Goal: Task Accomplishment & Management: Manage account settings

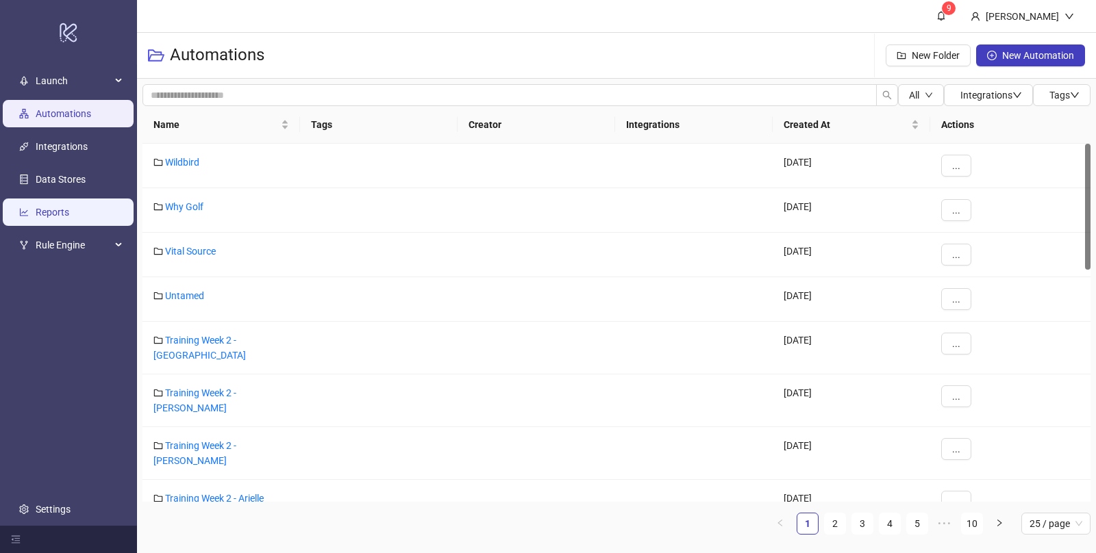
click at [66, 213] on link "Reports" at bounding box center [53, 212] width 34 height 11
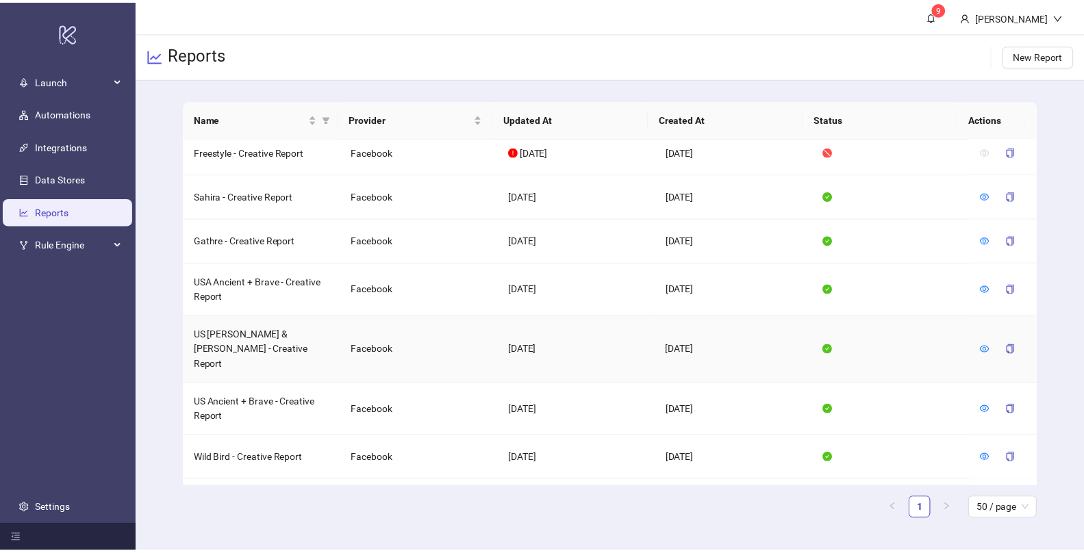
scroll to position [332, 0]
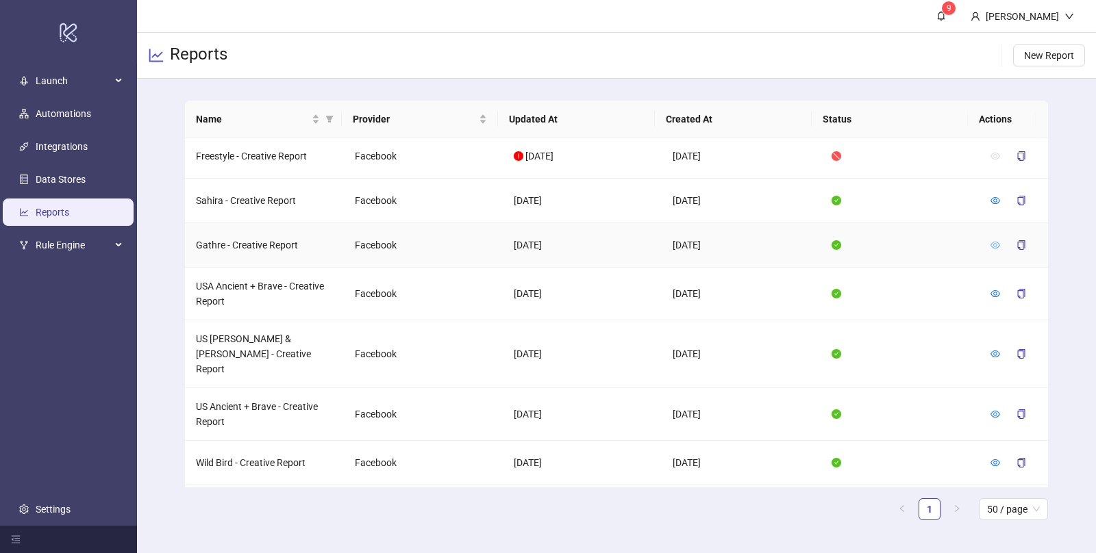
click at [991, 249] on icon "eye" at bounding box center [996, 245] width 10 height 7
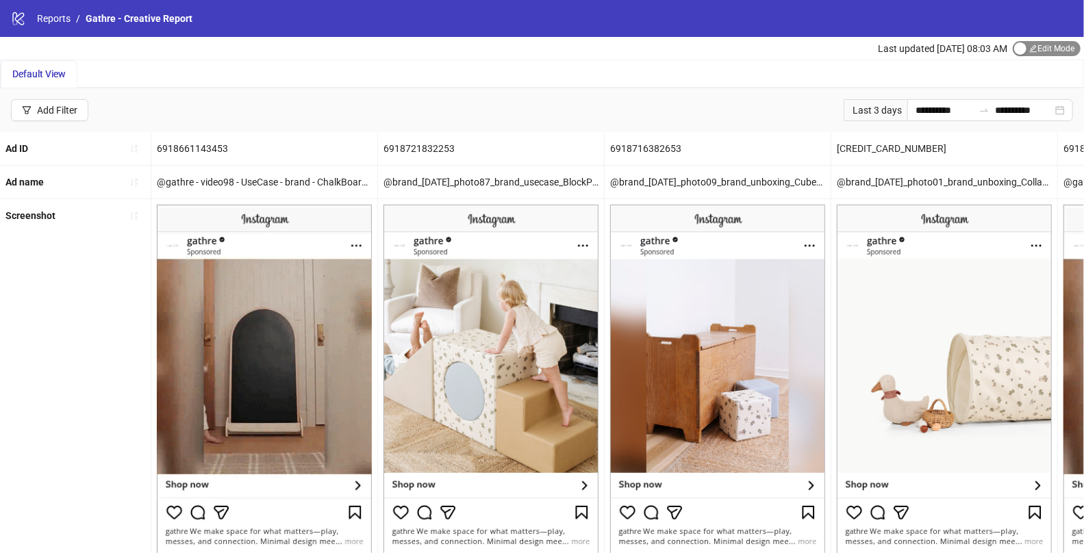
click at [1023, 48] on div "button" at bounding box center [1021, 48] width 12 height 12
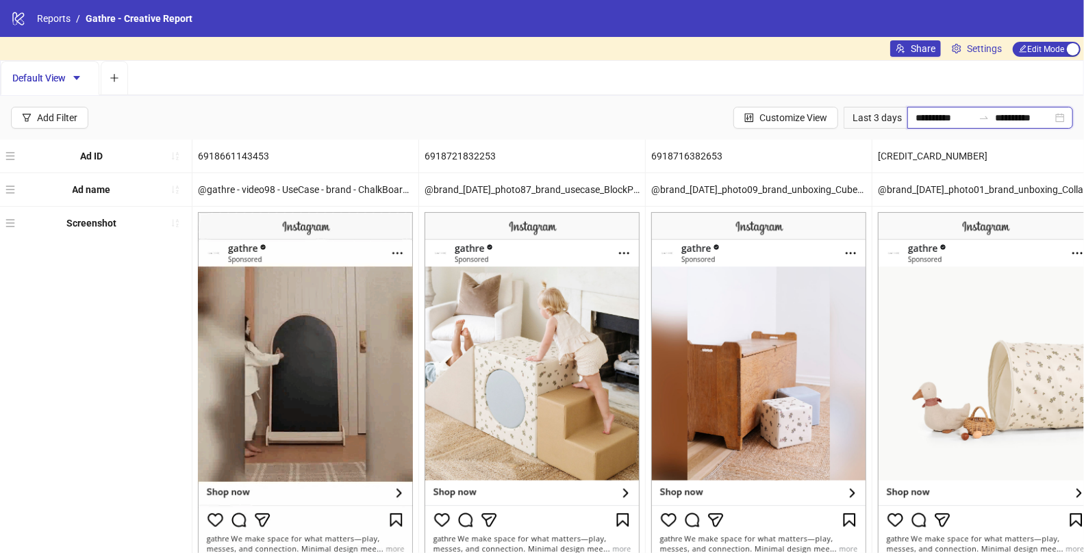
click at [916, 118] on input "**********" at bounding box center [945, 117] width 58 height 15
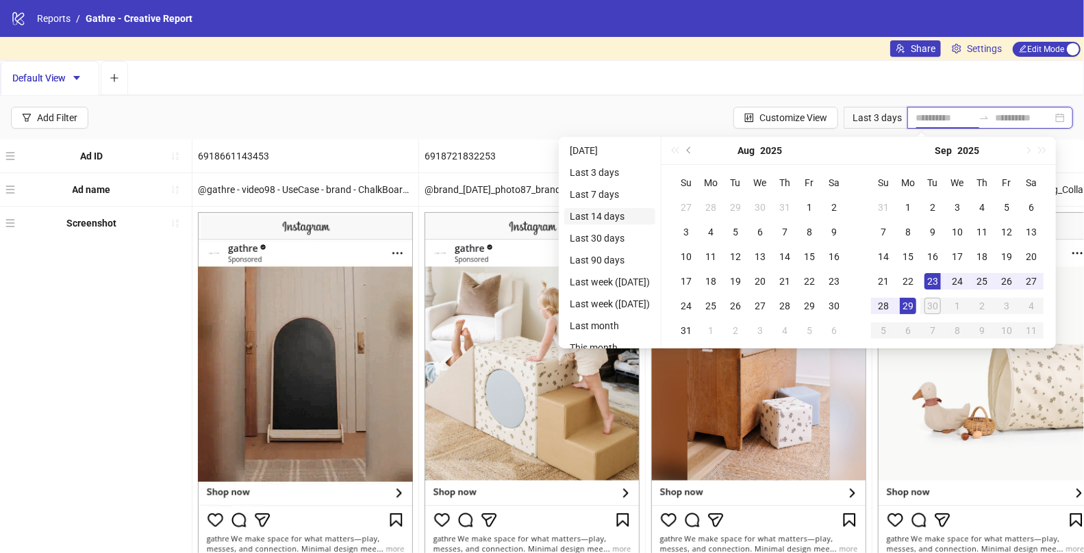
type input "**********"
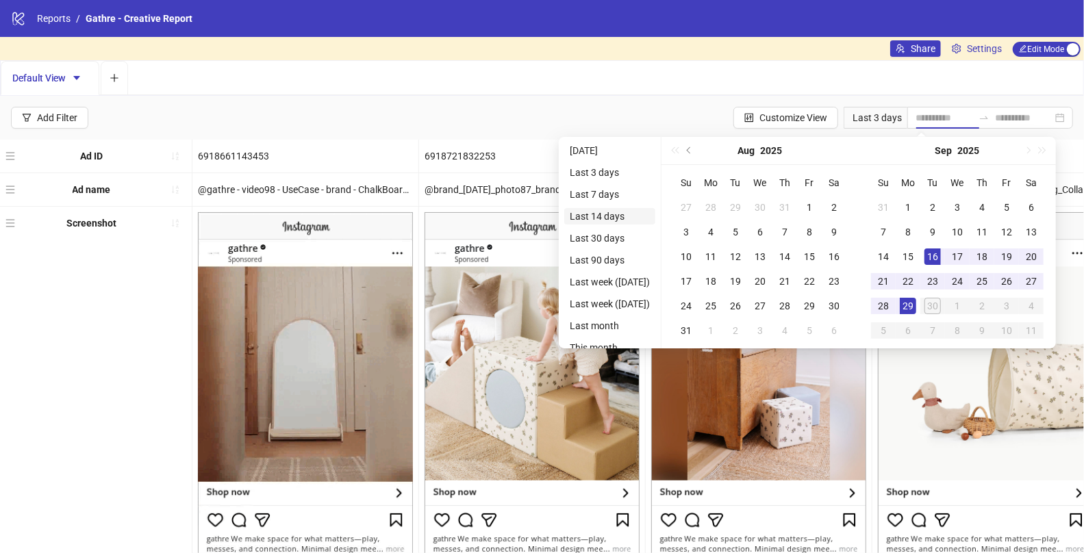
click at [582, 211] on li "Last 14 days" at bounding box center [609, 216] width 91 height 16
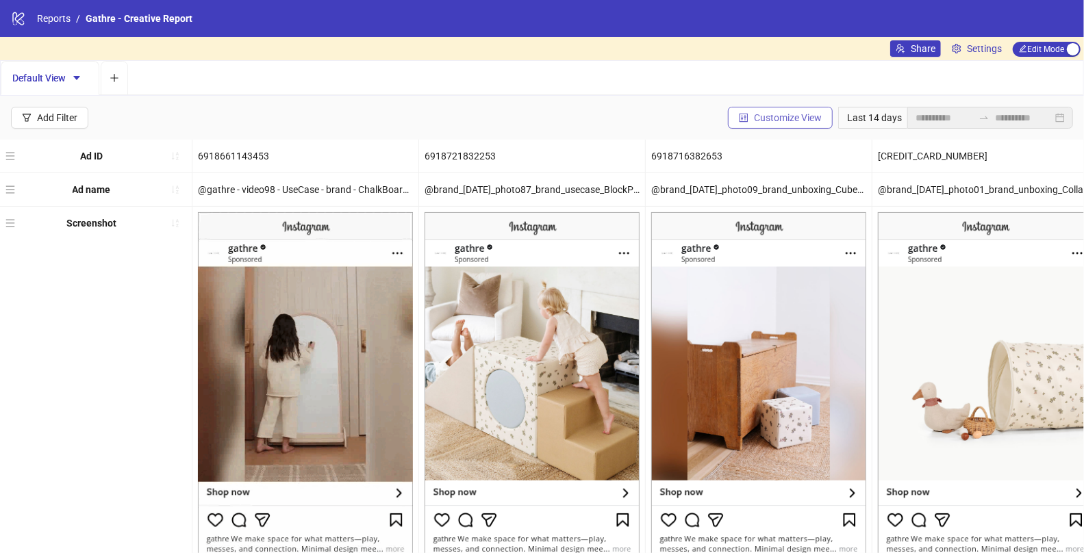
click at [771, 116] on span "Customize View" at bounding box center [788, 117] width 68 height 11
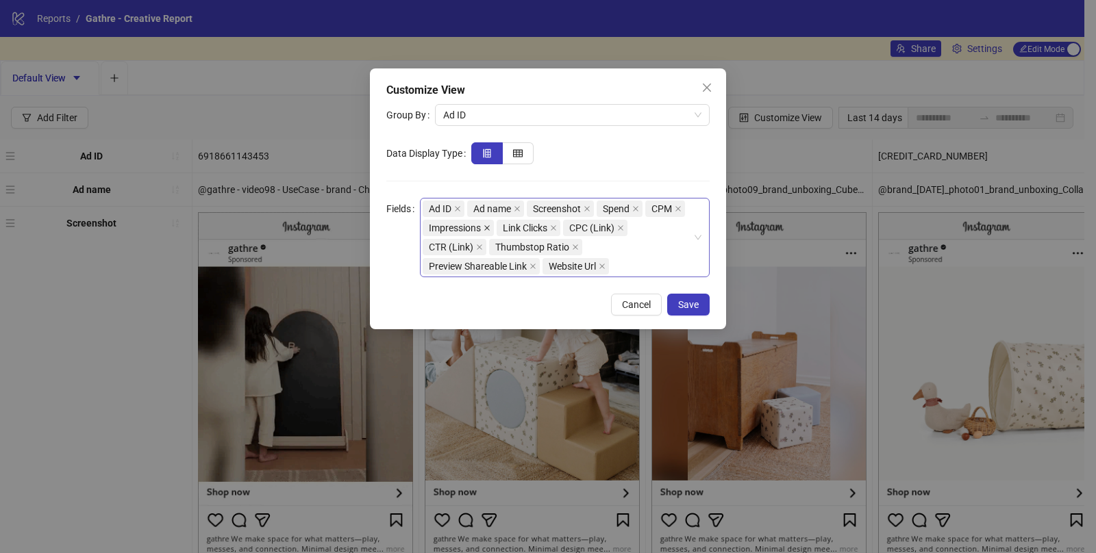
click at [487, 228] on icon "close" at bounding box center [486, 227] width 5 height 5
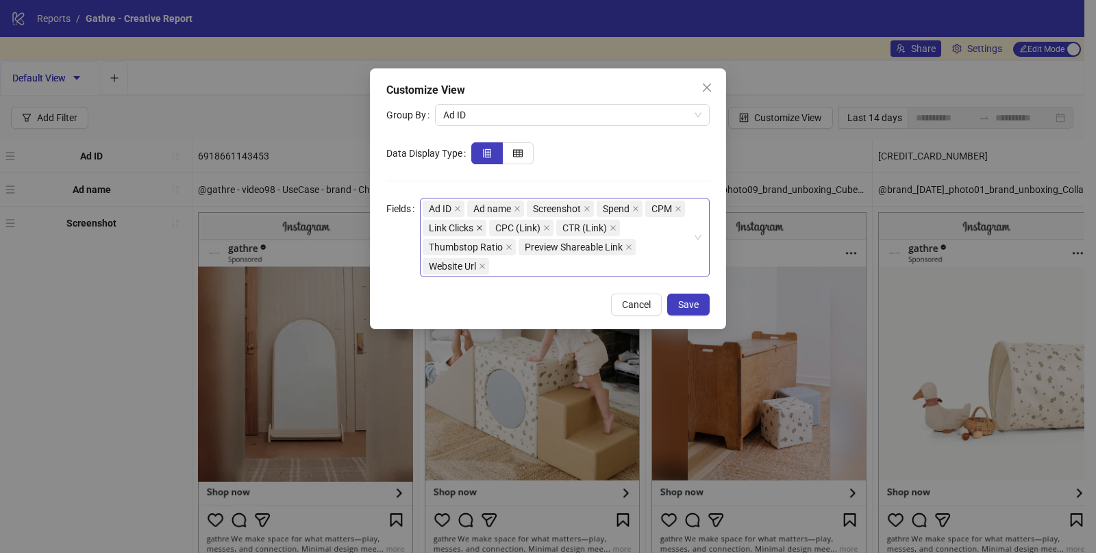
click at [482, 228] on icon "close" at bounding box center [479, 227] width 5 height 5
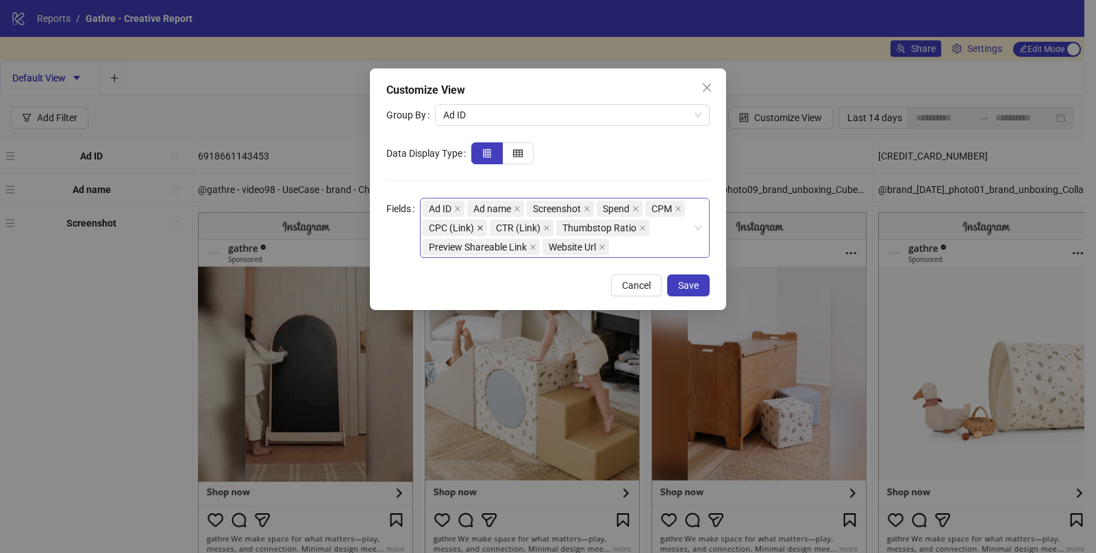
click at [479, 228] on icon "close" at bounding box center [479, 227] width 5 height 5
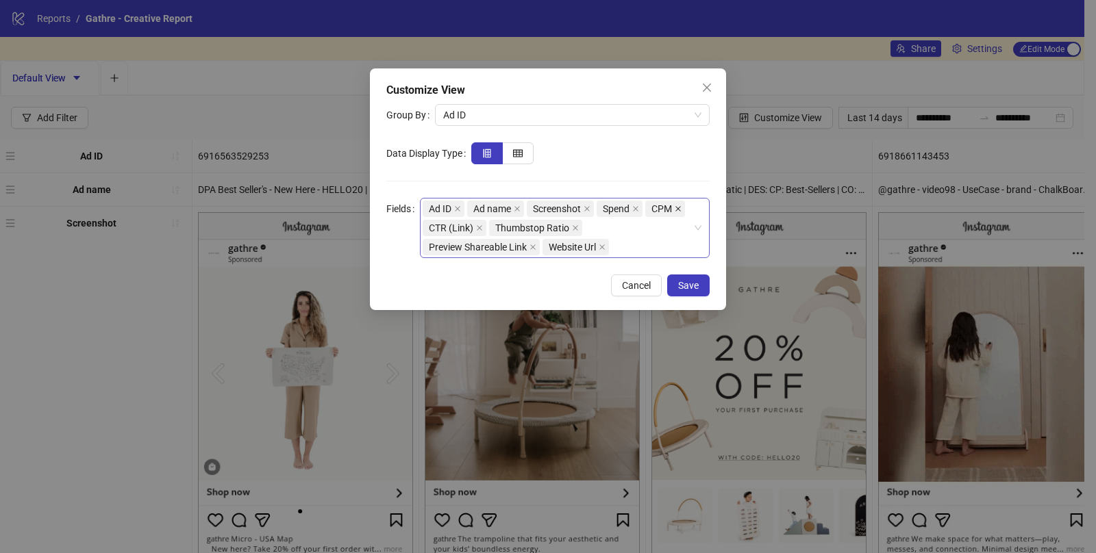
click at [677, 210] on icon "close" at bounding box center [678, 209] width 7 height 7
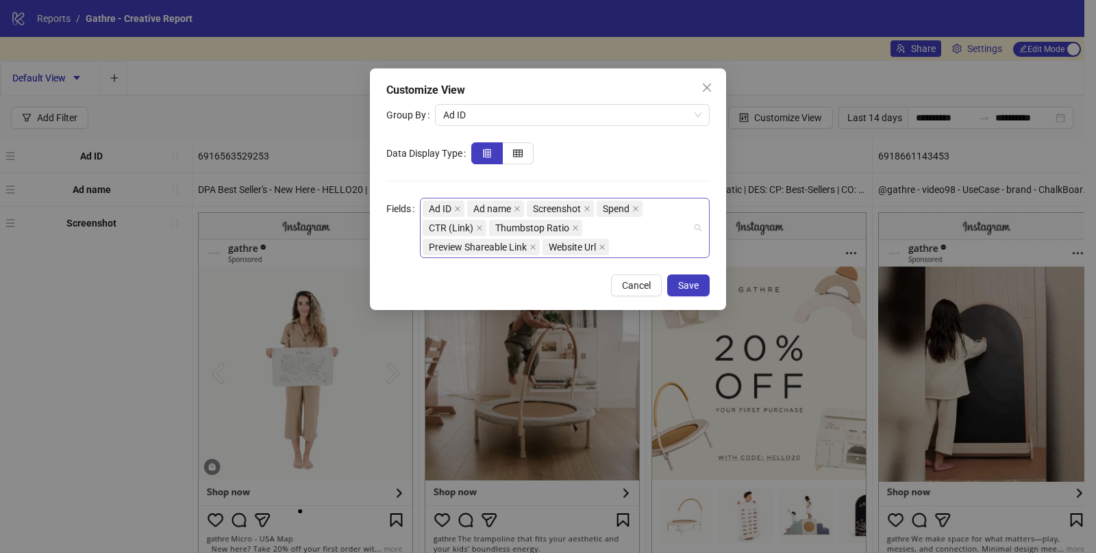
click at [631, 236] on div "Ad ID Ad name Screenshot Spend CTR (Link) Thumbstop Ratio Preview Shareable Lin…" at bounding box center [558, 228] width 270 height 58
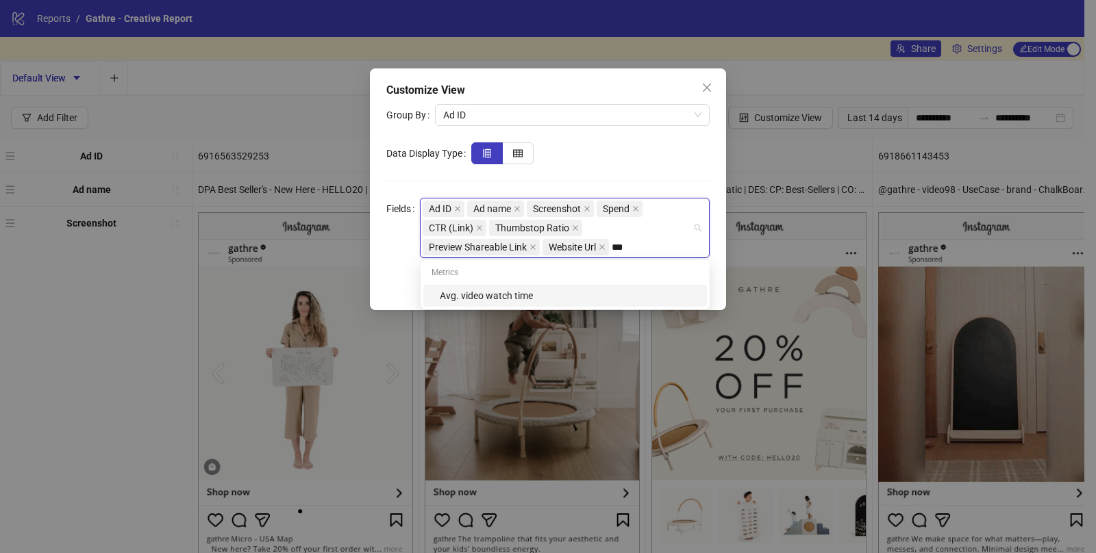
type input "****"
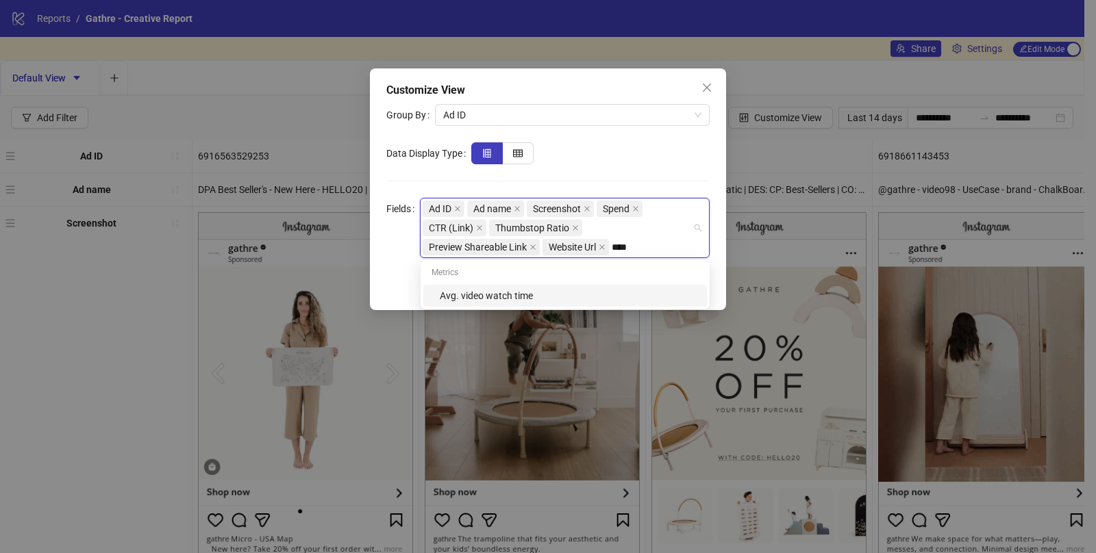
click at [558, 299] on div "Avg. video watch time" at bounding box center [569, 295] width 259 height 15
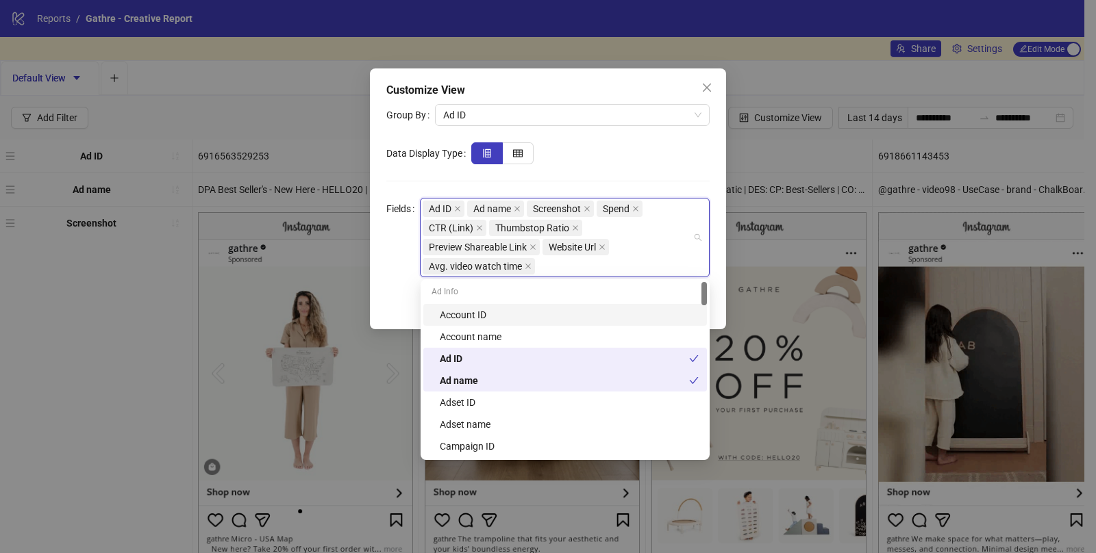
click at [664, 155] on div at bounding box center [590, 153] width 238 height 22
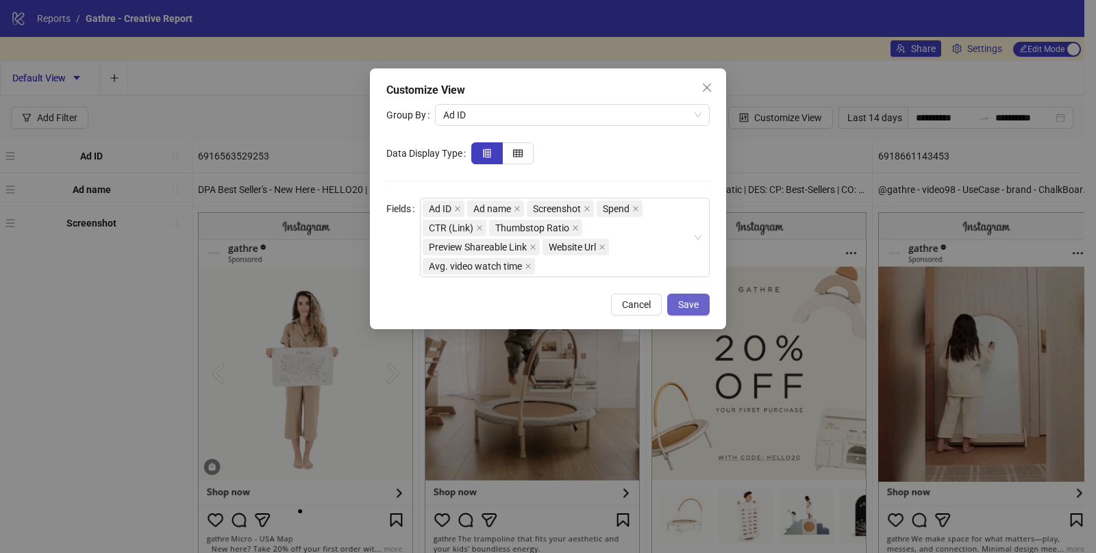
click at [690, 307] on span "Save" at bounding box center [688, 304] width 21 height 11
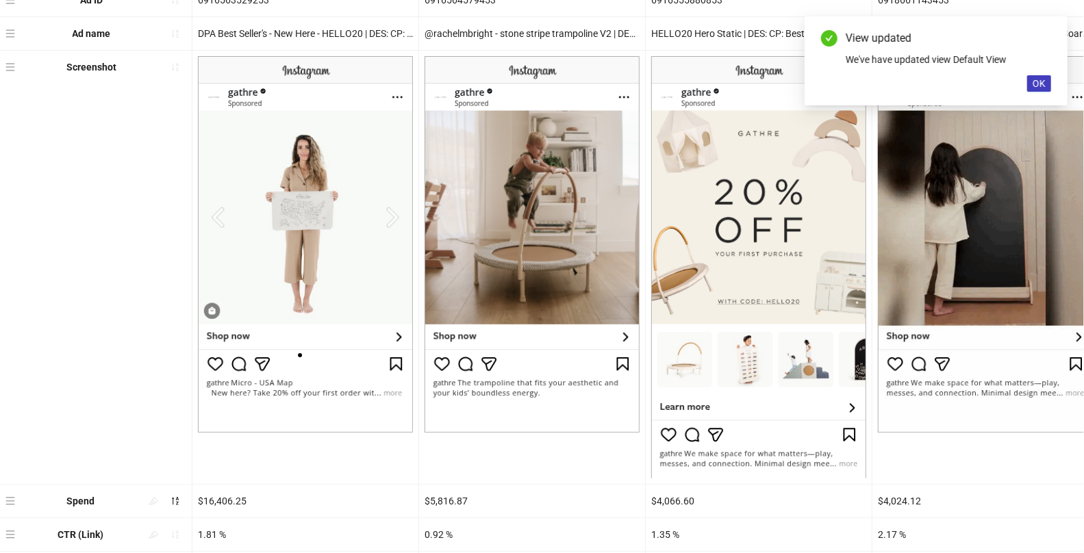
scroll to position [153, 0]
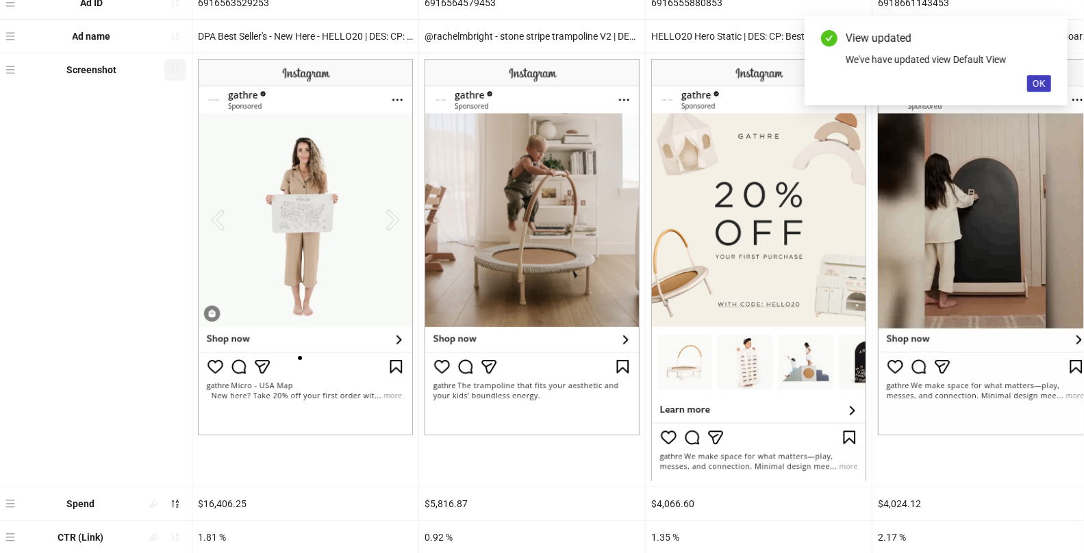
click at [174, 72] on icon "sort-ascending" at bounding box center [176, 70] width 10 height 10
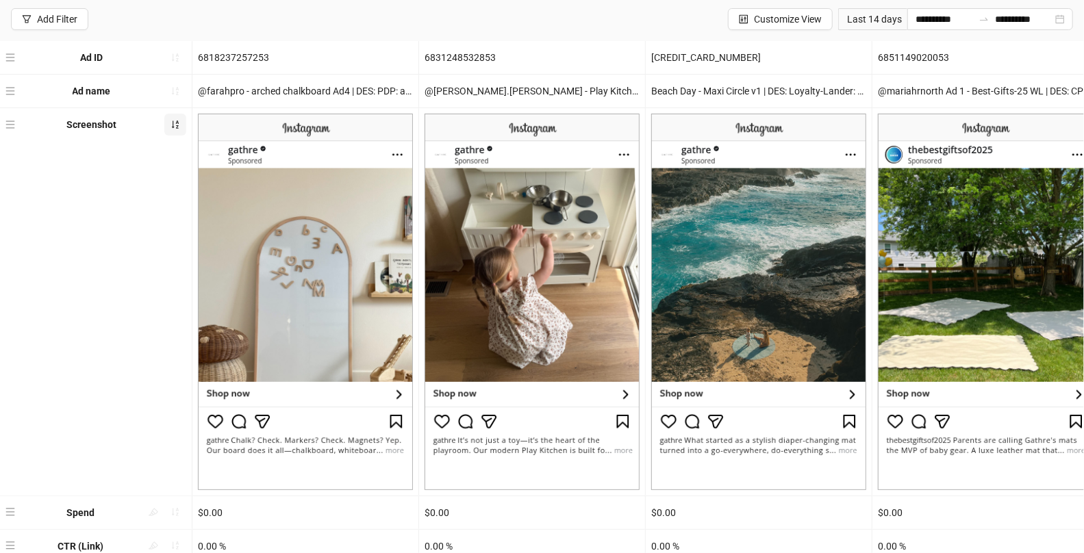
scroll to position [206, 0]
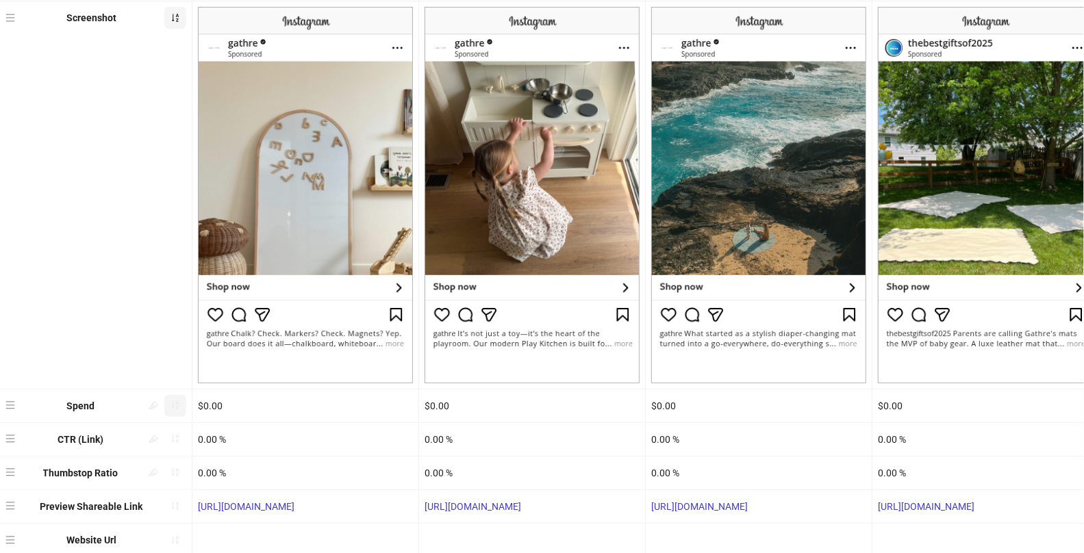
click at [172, 408] on icon "sort-ascending" at bounding box center [176, 406] width 10 height 10
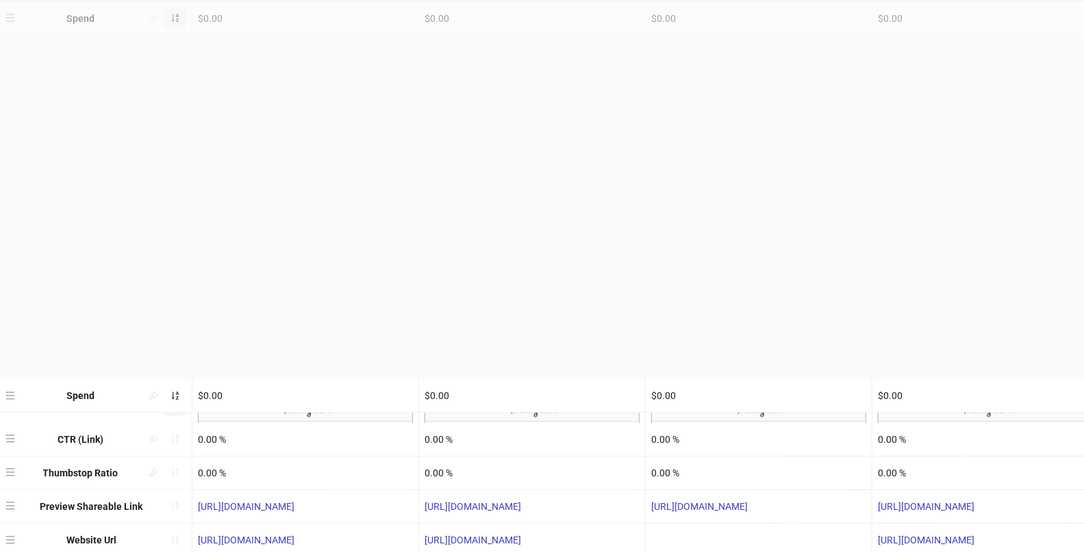
scroll to position [0, 0]
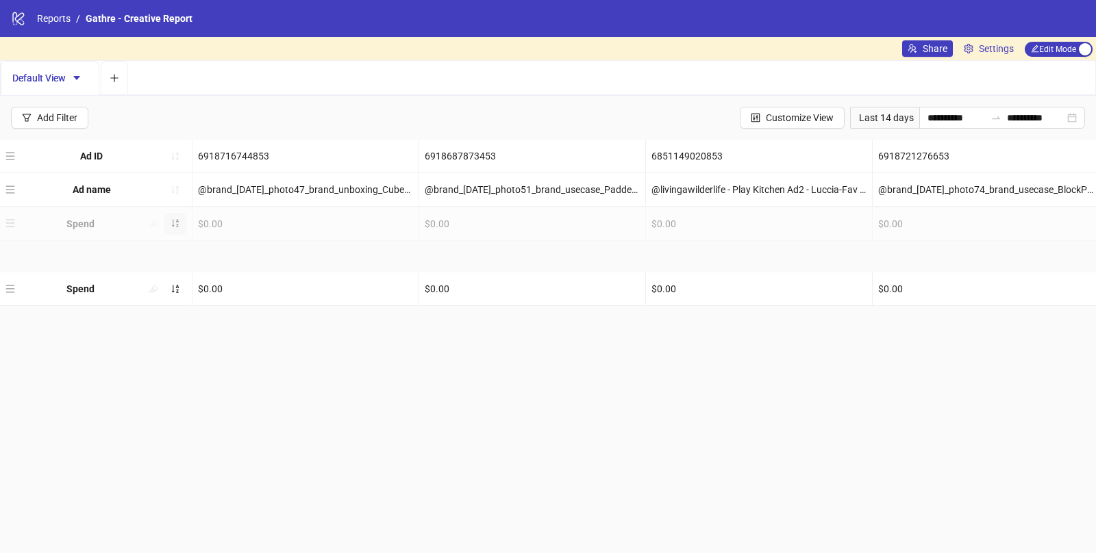
drag, startPoint x: 9, startPoint y: 407, endPoint x: 11, endPoint y: 276, distance: 130.9
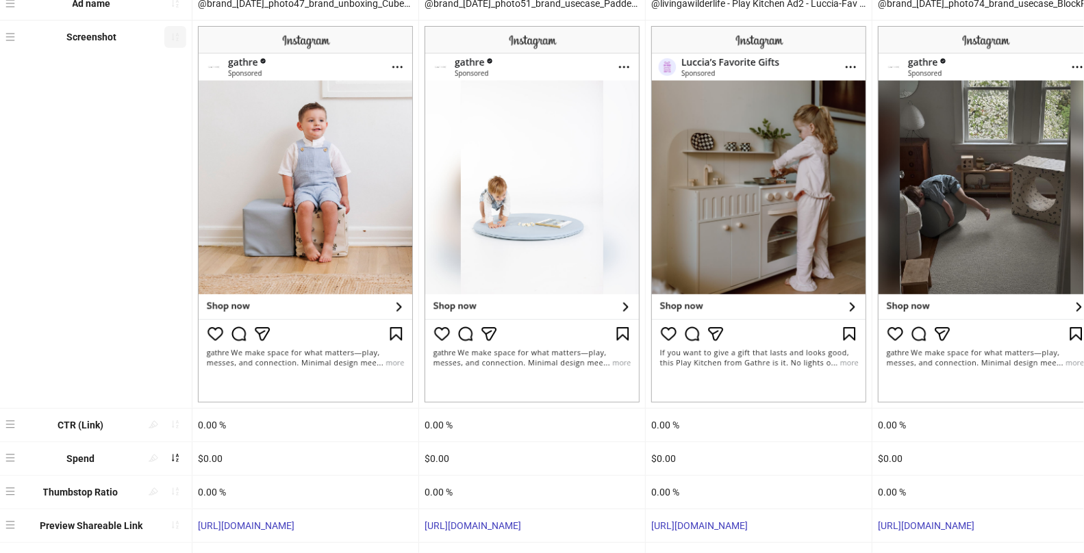
scroll to position [187, 0]
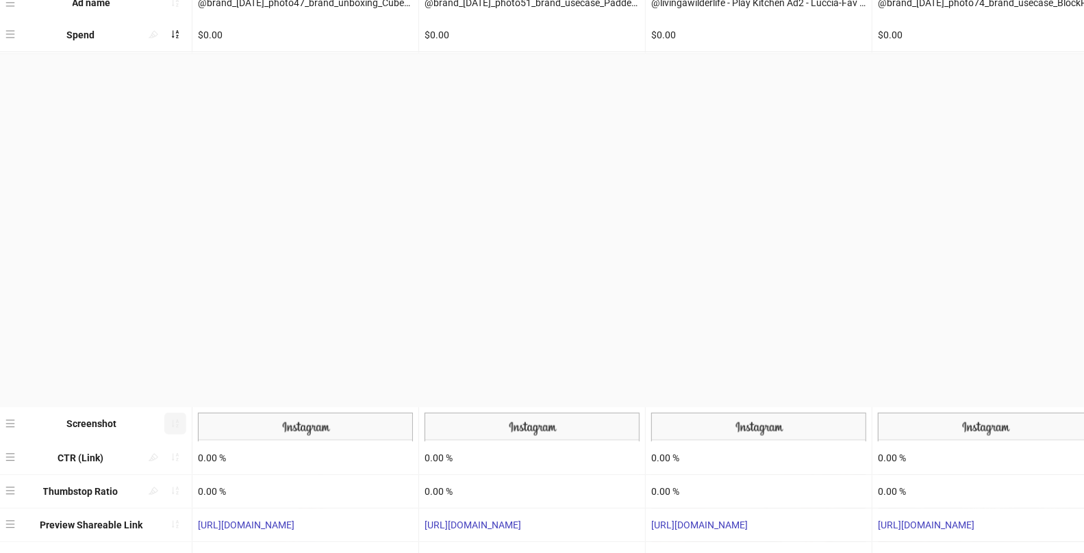
drag, startPoint x: 12, startPoint y: 463, endPoint x: 33, endPoint y: 170, distance: 294.0
click at [33, 170] on div "Ad ID 6918716744853 6918687873453 6851149020853 6918721276653 6855818128253 691…" at bounding box center [542, 281] width 1084 height 657
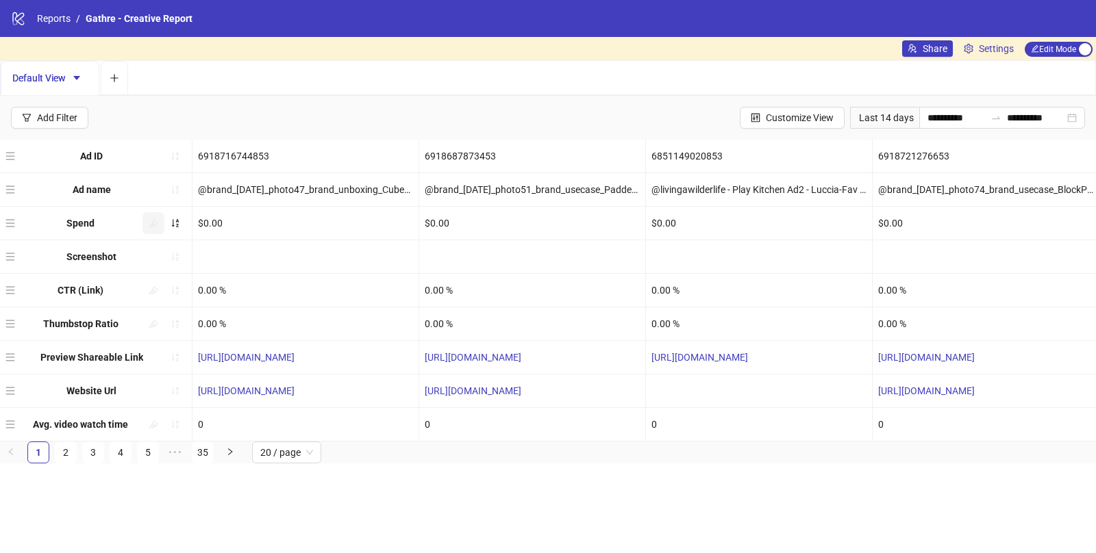
click at [150, 223] on icon "highlight" at bounding box center [154, 224] width 10 height 10
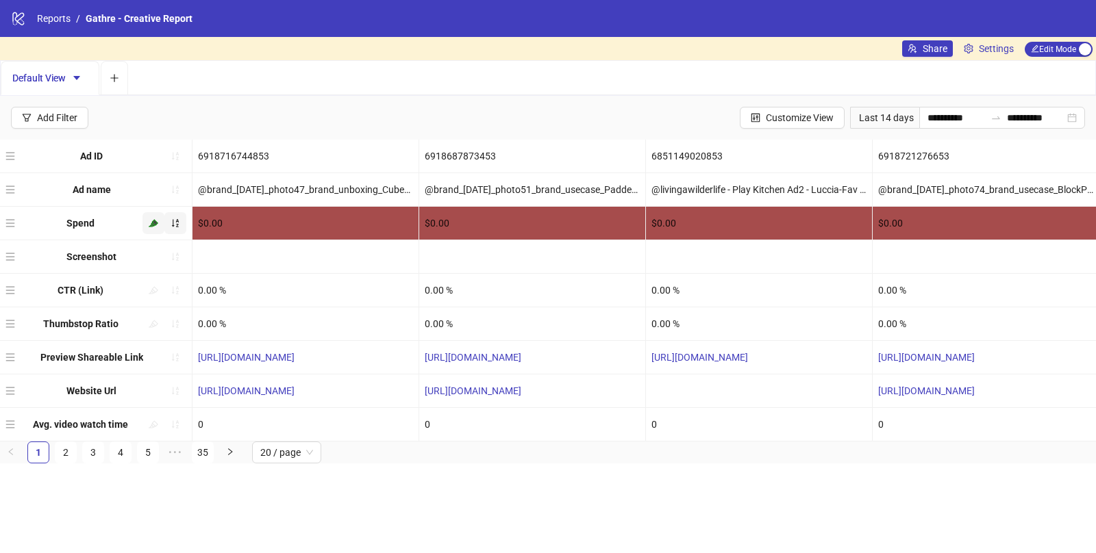
click at [175, 219] on icon "sort-ascending" at bounding box center [176, 224] width 10 height 10
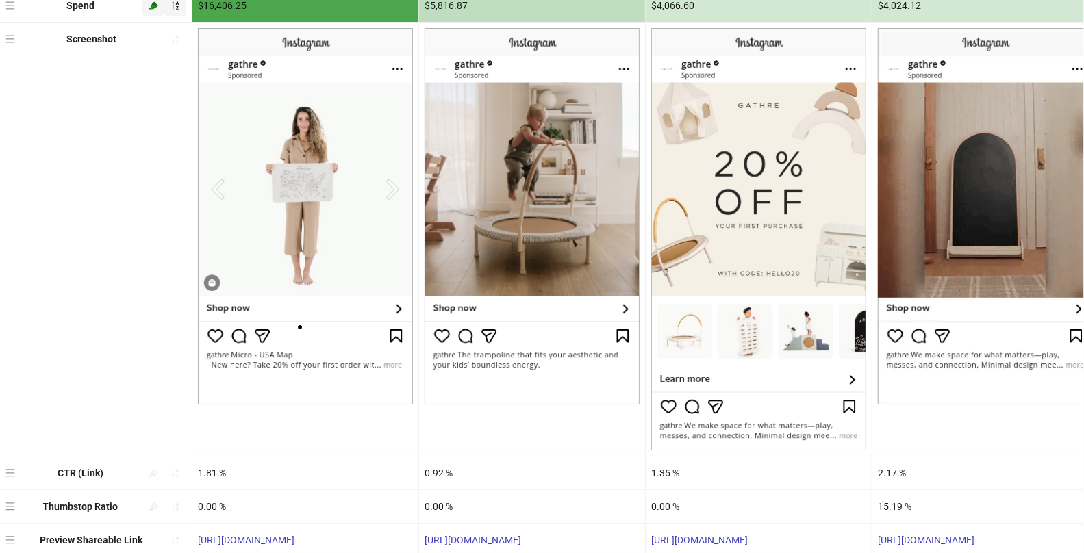
scroll to position [217, 0]
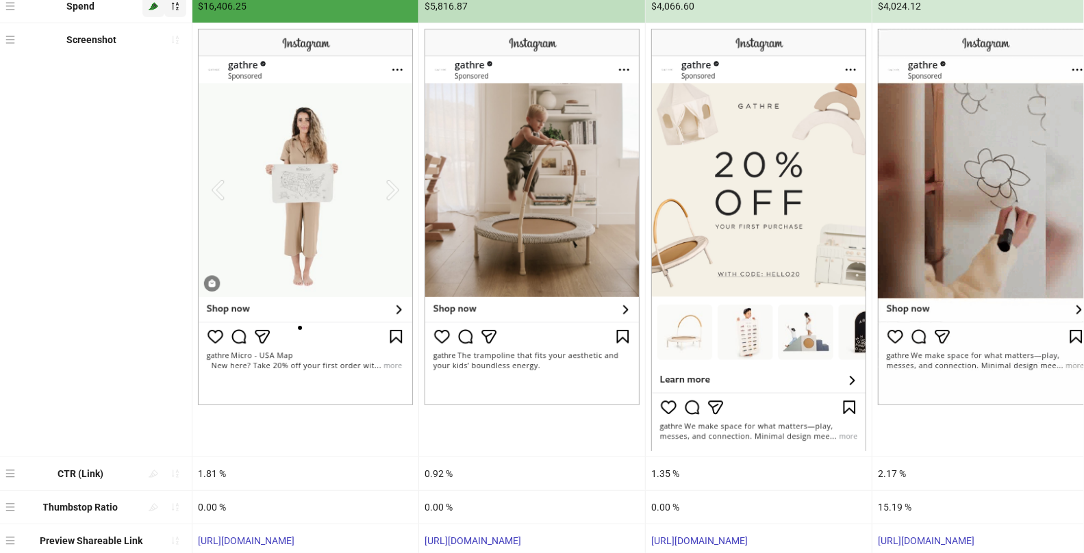
click at [391, 191] on img at bounding box center [305, 217] width 215 height 377
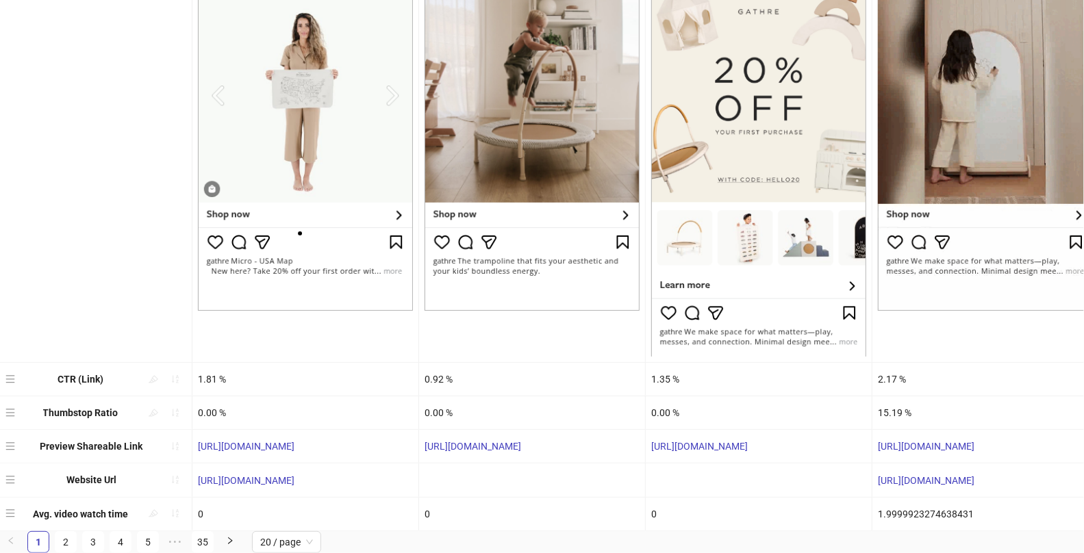
scroll to position [321, 0]
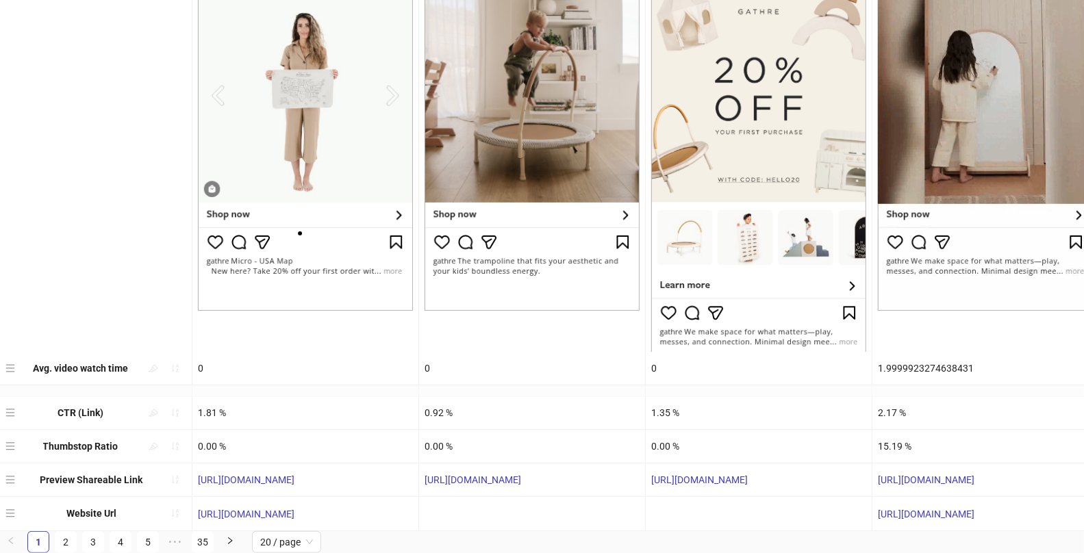
drag, startPoint x: 11, startPoint y: 506, endPoint x: 14, endPoint y: 384, distance: 122.0
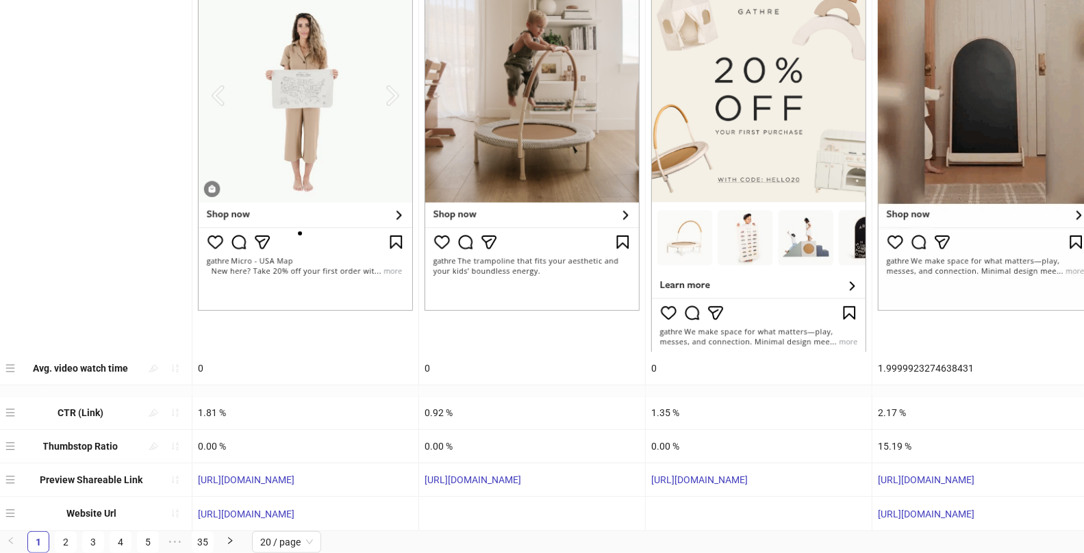
click at [14, 384] on div "Ad ID 6916563529253 6916564579453 6916555880853 6918661143453 6916563528653 691…" at bounding box center [542, 180] width 1084 height 704
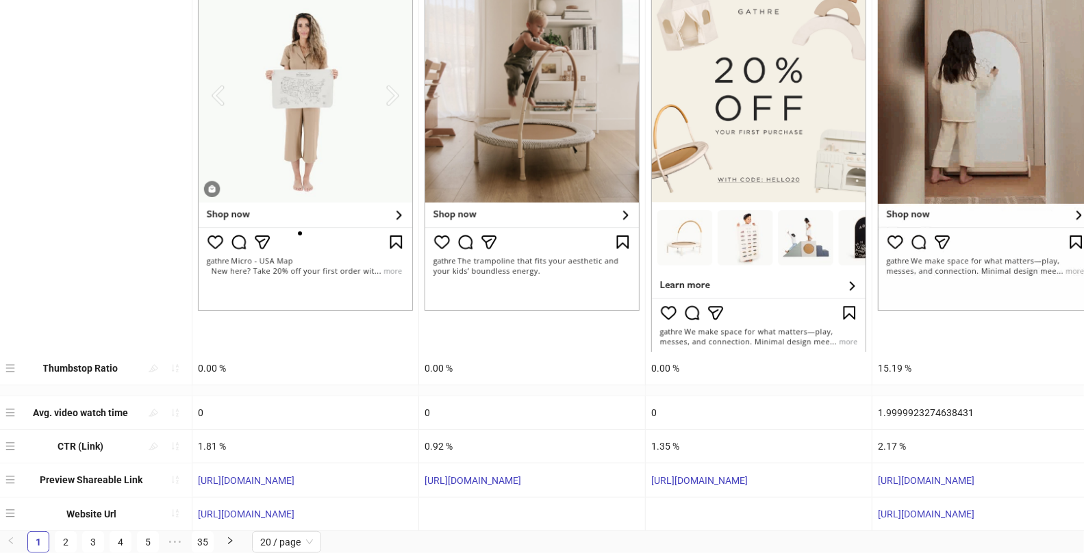
drag, startPoint x: 8, startPoint y: 435, endPoint x: 6, endPoint y: 369, distance: 66.5
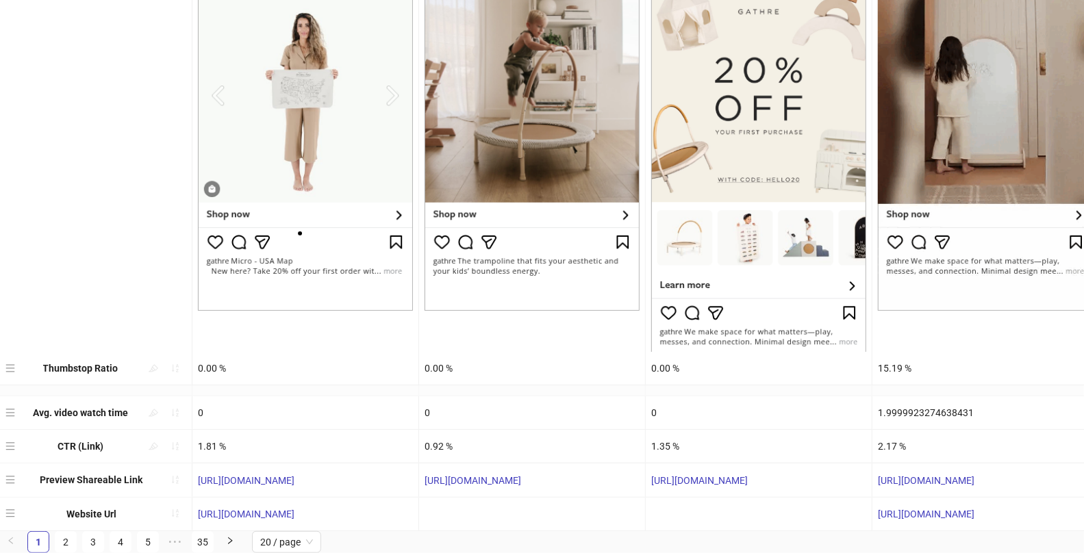
click at [6, 369] on div "Ad ID 6916563529253 6916564579453 6916555880853 6918661143453 6916563528653 691…" at bounding box center [542, 180] width 1084 height 704
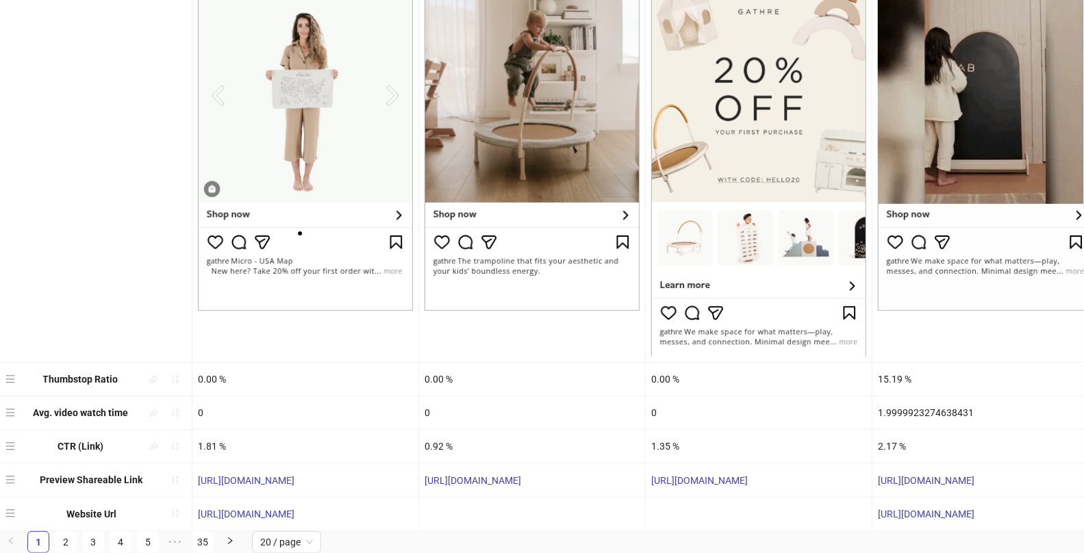
scroll to position [0, 0]
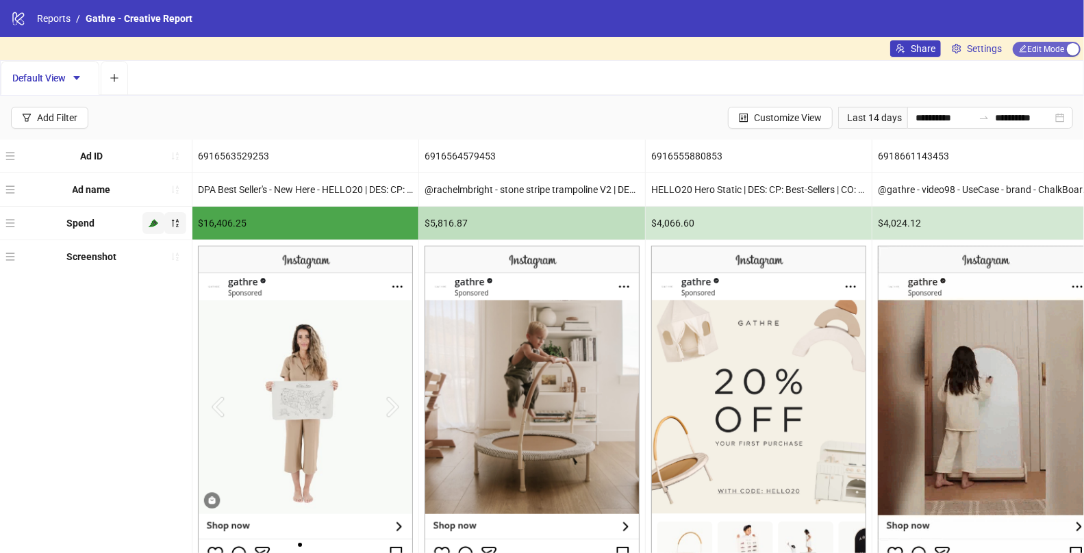
click at [1065, 51] on span "Edit Mode Edit Mode" at bounding box center [1047, 49] width 68 height 15
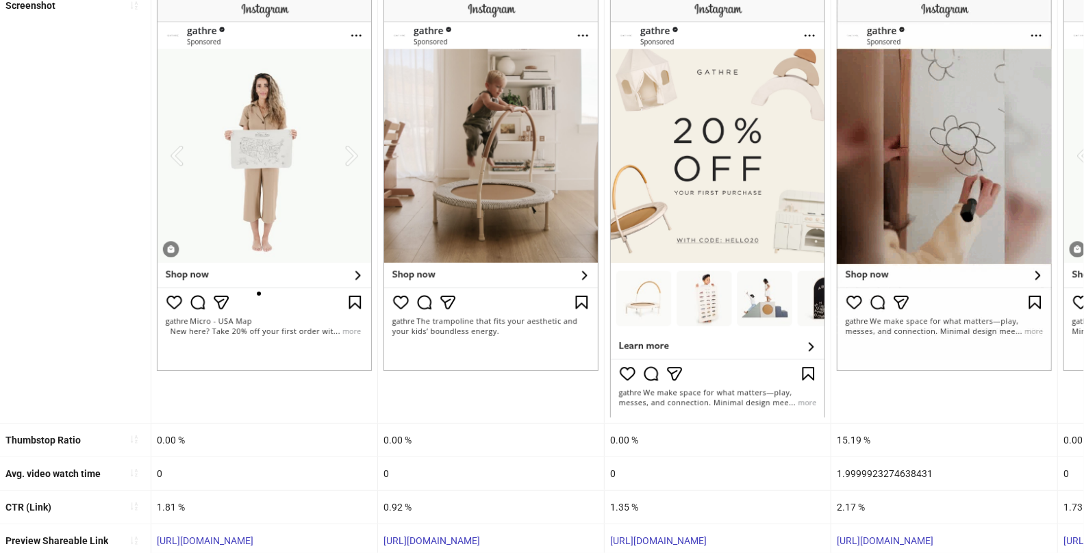
scroll to position [251, 0]
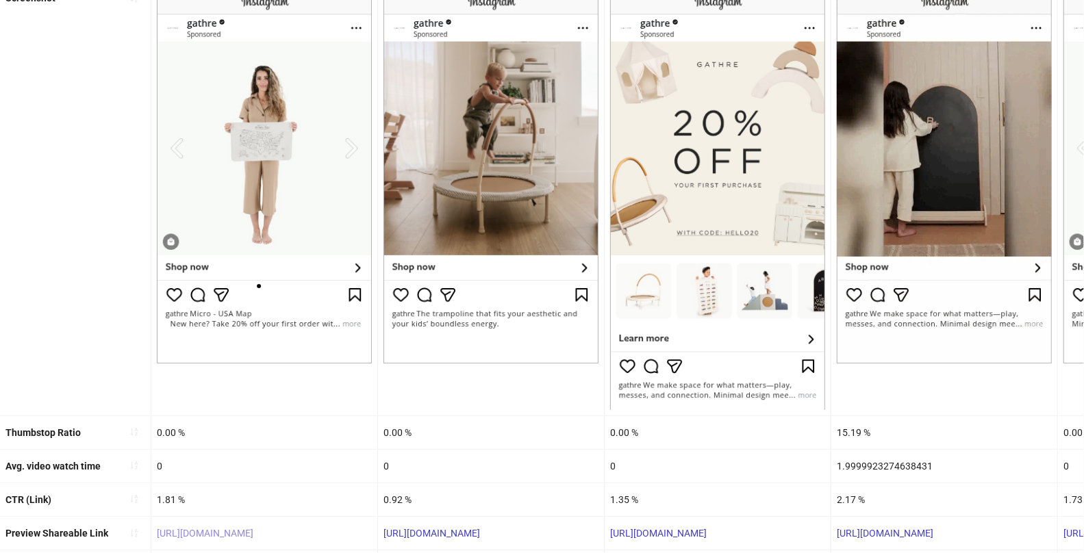
click at [206, 530] on link "[URL][DOMAIN_NAME]" at bounding box center [205, 533] width 97 height 11
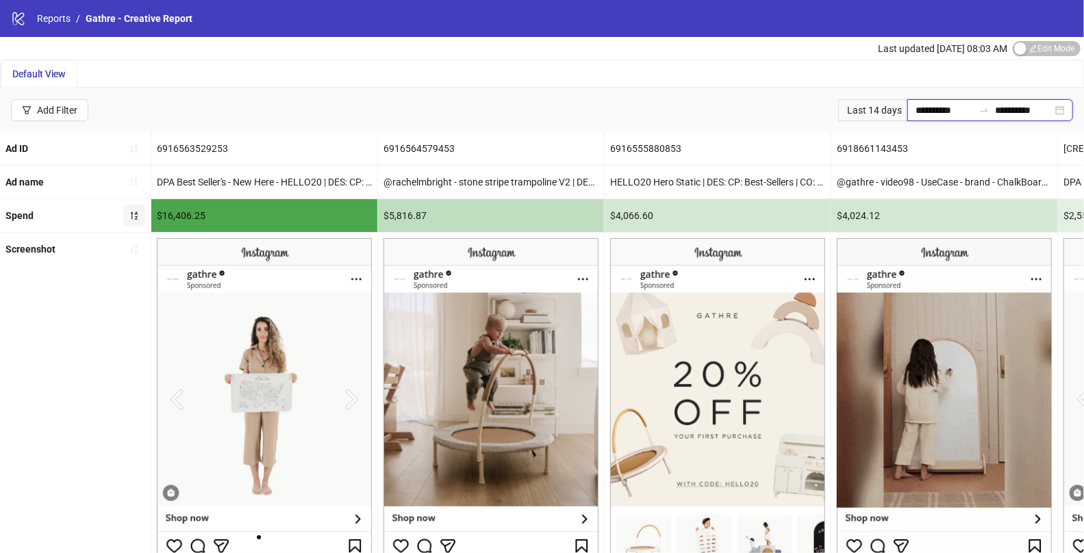
click at [945, 108] on input "**********" at bounding box center [945, 110] width 58 height 15
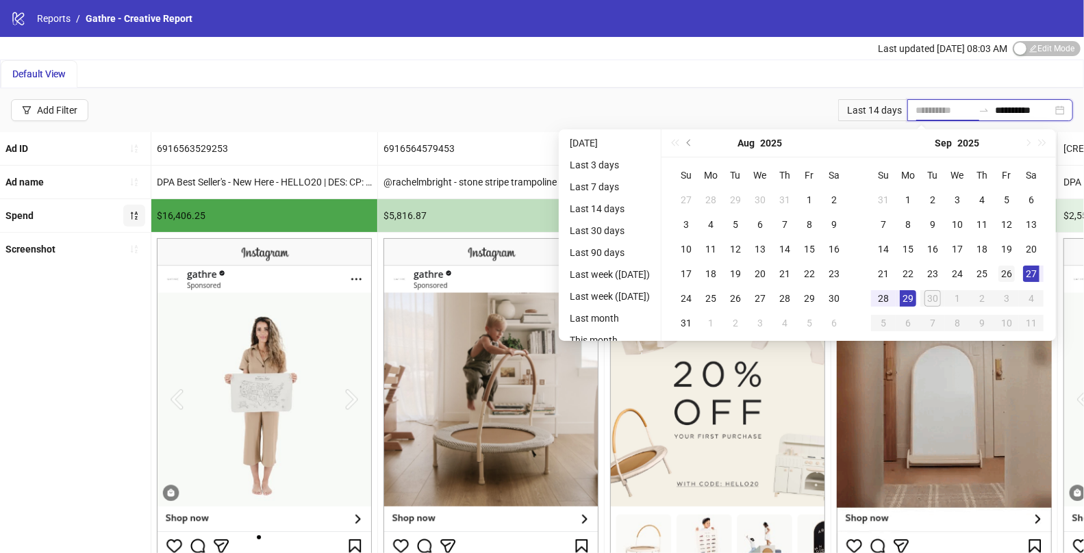
type input "**********"
click at [1015, 269] on div "26" at bounding box center [1007, 274] width 16 height 16
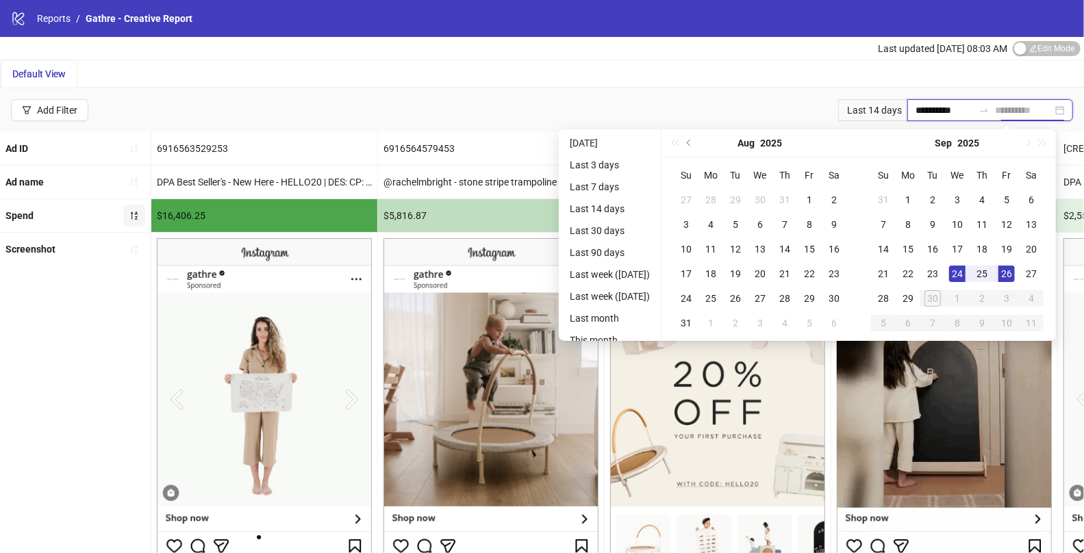
type input "**********"
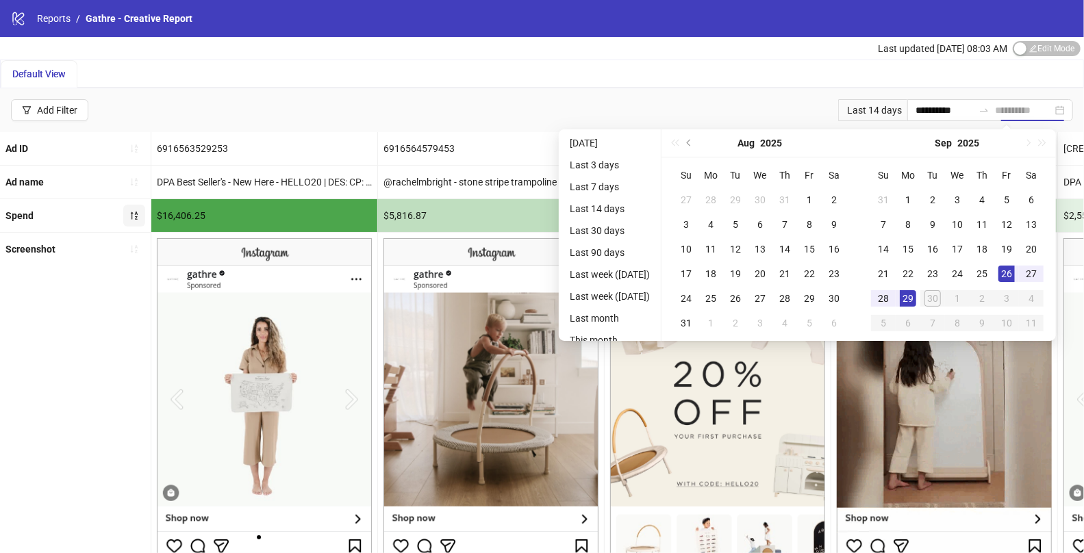
click at [917, 300] on div "29" at bounding box center [908, 298] width 16 height 16
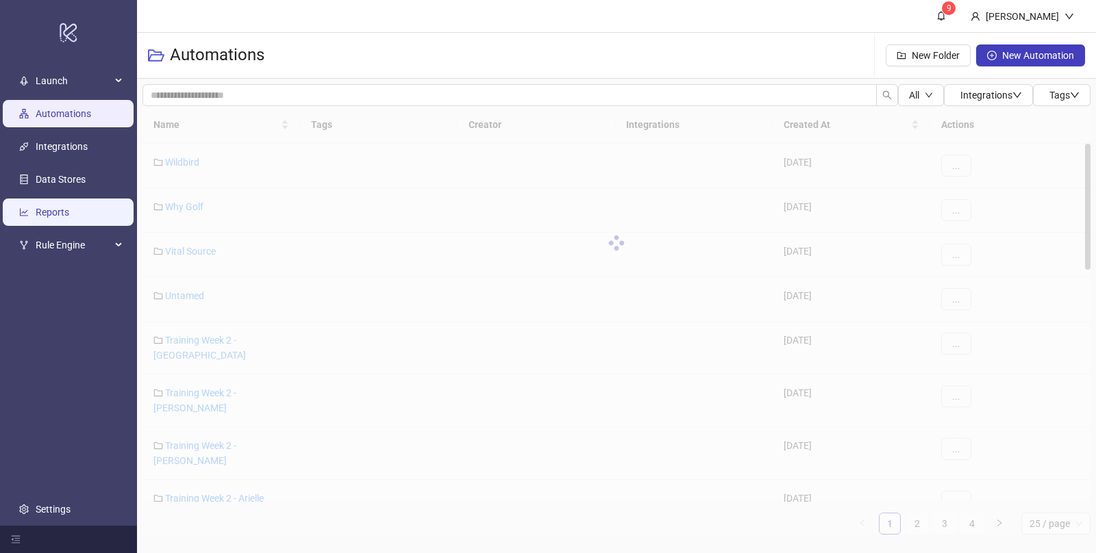
click at [64, 218] on link "Reports" at bounding box center [53, 212] width 34 height 11
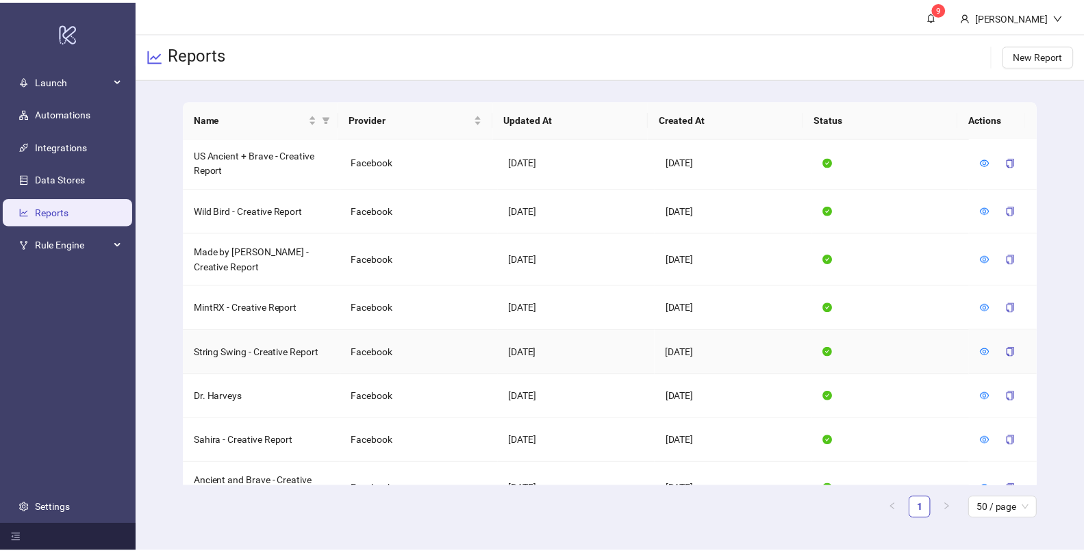
scroll to position [582, 0]
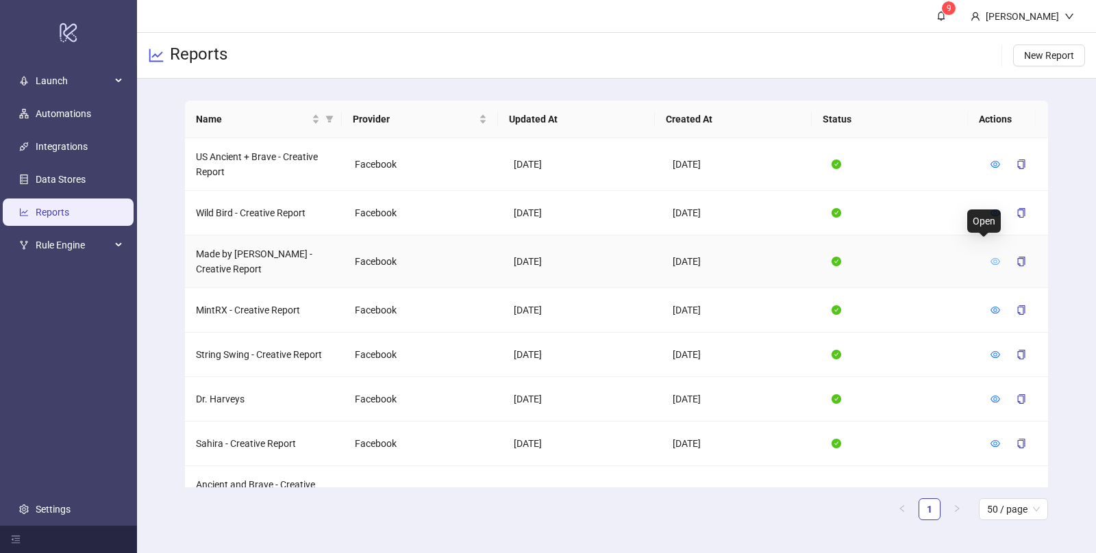
click at [991, 257] on icon "eye" at bounding box center [996, 262] width 10 height 10
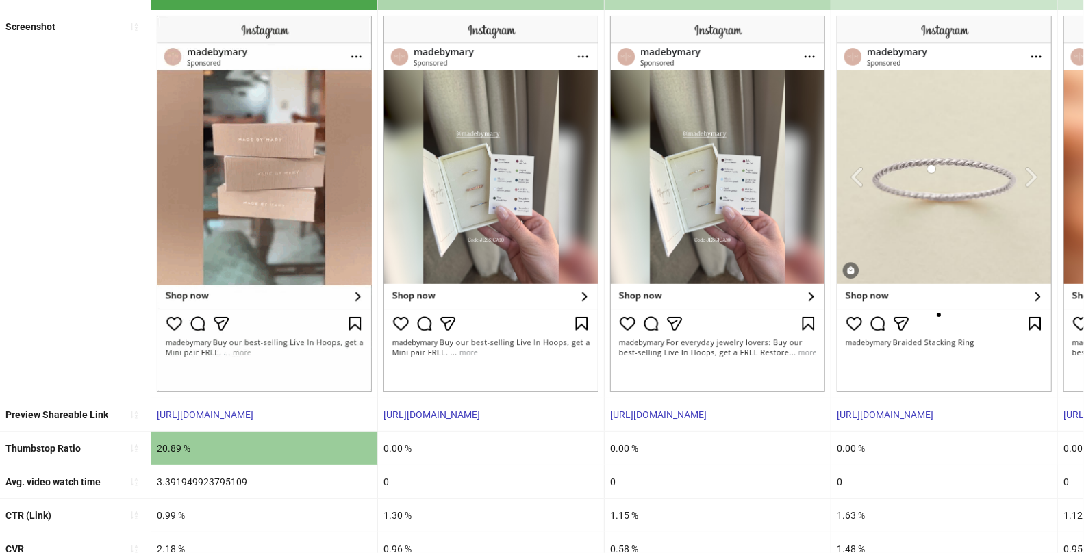
scroll to position [257, 0]
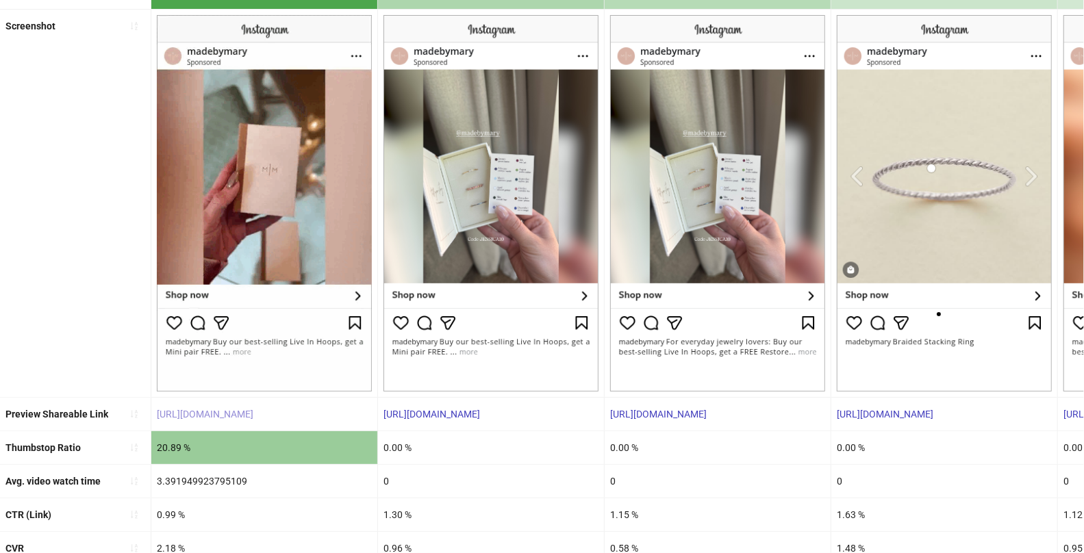
click at [234, 414] on link "https://fb.me/1WLsm9862ee6kI4" at bounding box center [205, 414] width 97 height 11
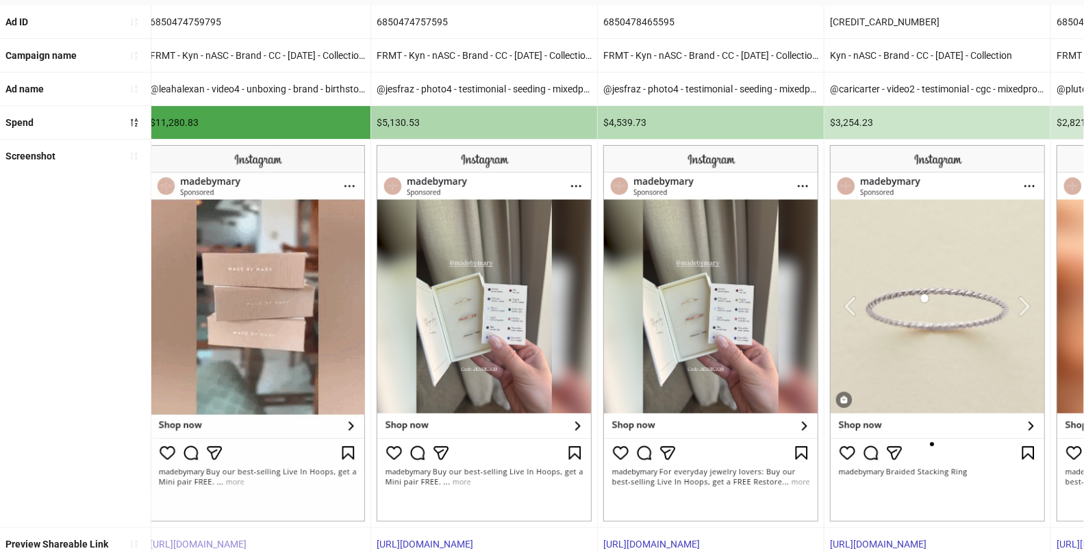
scroll to position [0, 0]
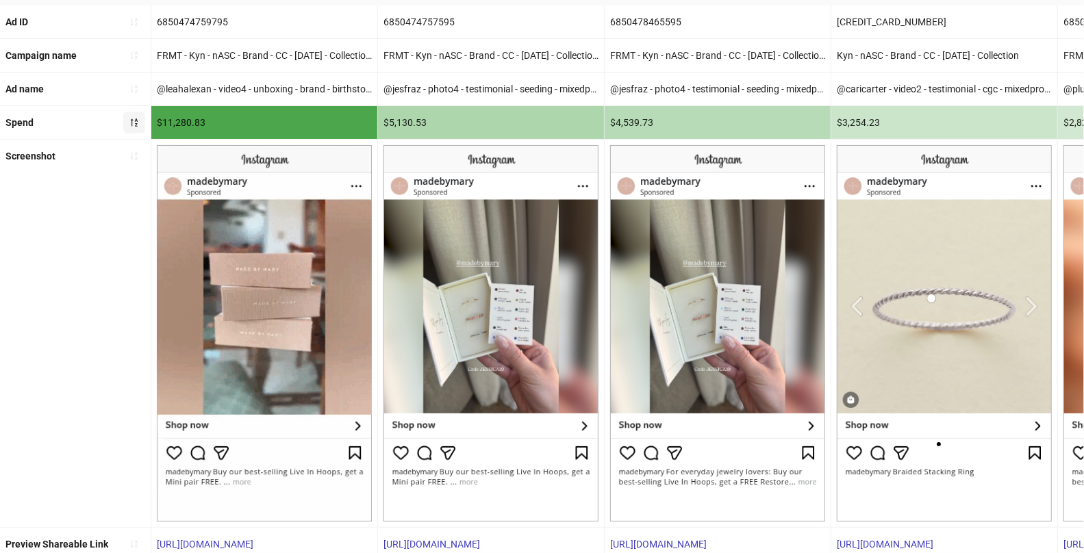
click at [134, 118] on icon "sort-descending" at bounding box center [134, 123] width 10 height 10
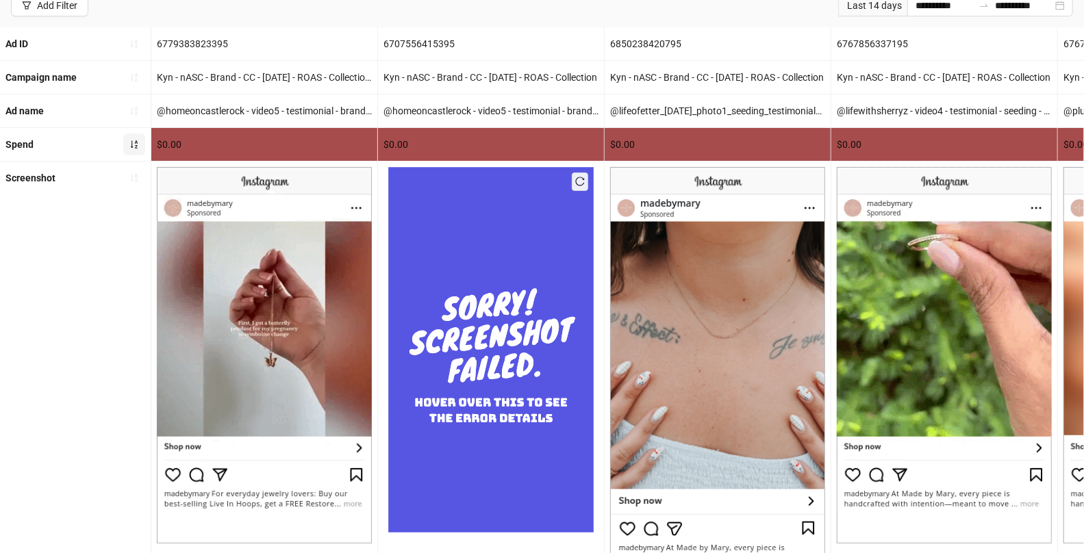
click at [136, 143] on icon "sort-ascending" at bounding box center [134, 144] width 7 height 8
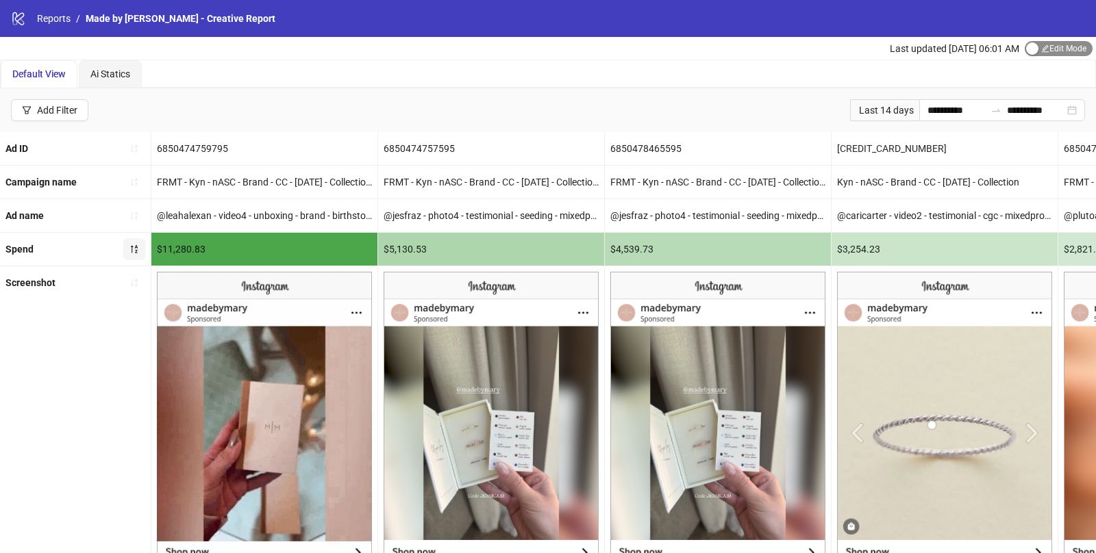
click at [1035, 49] on div "button" at bounding box center [1032, 48] width 12 height 12
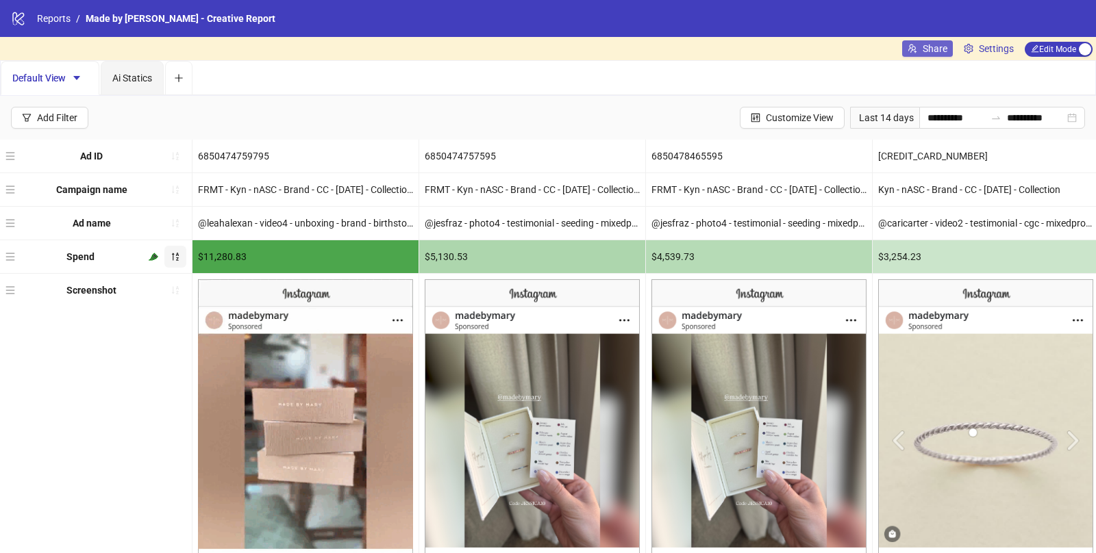
click at [932, 49] on span "Share" at bounding box center [935, 48] width 25 height 11
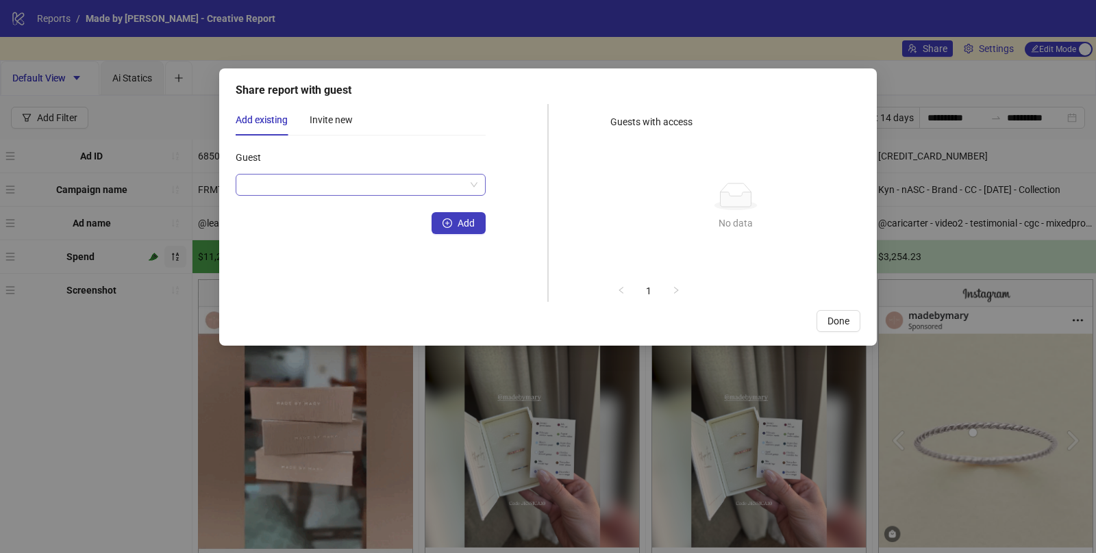
click at [353, 186] on input "Guest" at bounding box center [354, 185] width 221 height 21
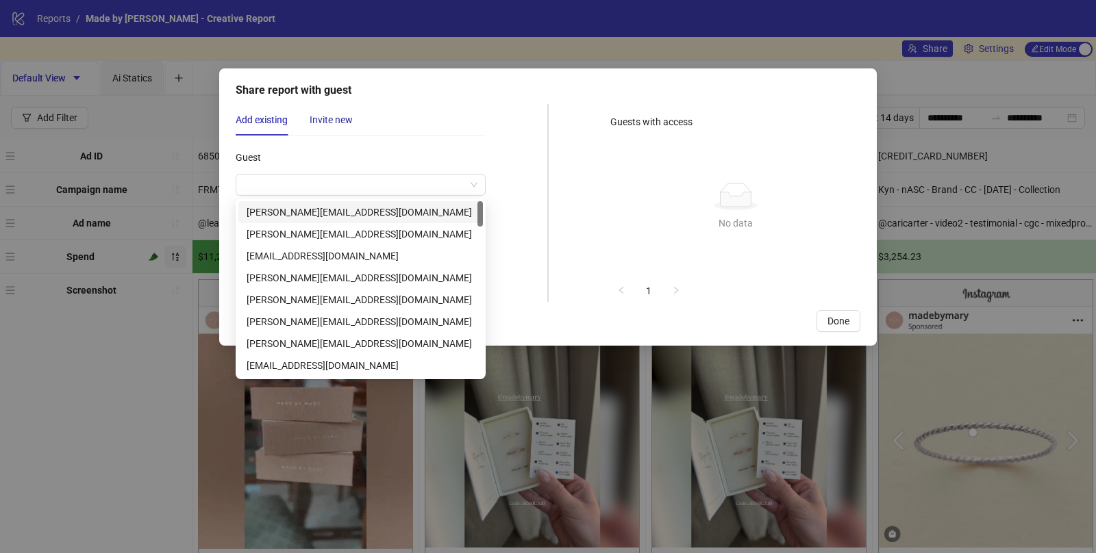
click at [335, 118] on div "Invite new" at bounding box center [331, 119] width 43 height 15
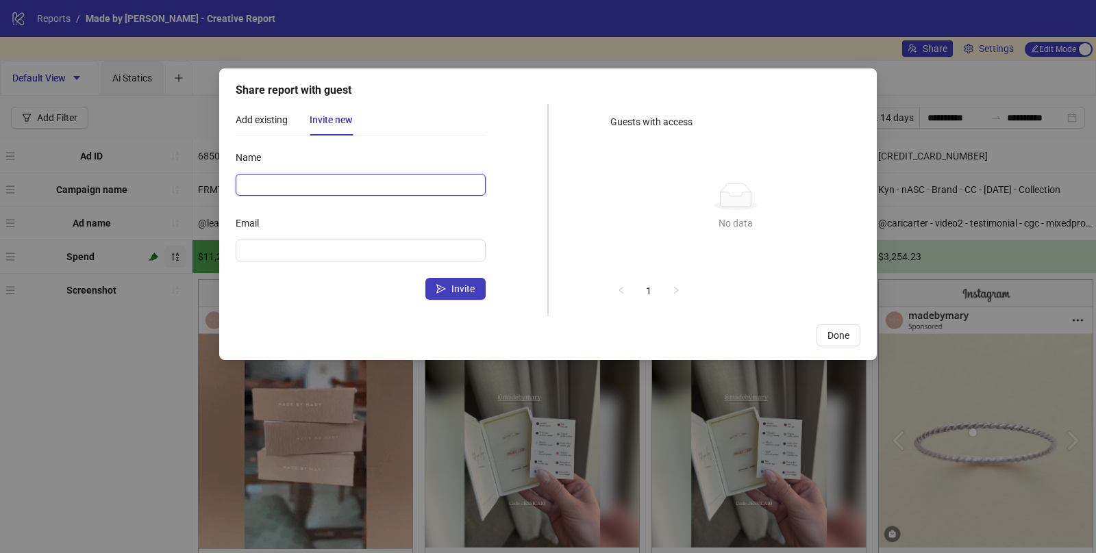
click at [274, 189] on input "Name" at bounding box center [361, 185] width 250 height 22
click at [349, 154] on div "Name" at bounding box center [361, 160] width 250 height 27
click at [898, 81] on div "Share report with guest Add existing Invite new Guest Add Name Email Invite Gue…" at bounding box center [548, 276] width 1096 height 553
click at [834, 336] on span "Done" at bounding box center [839, 335] width 22 height 11
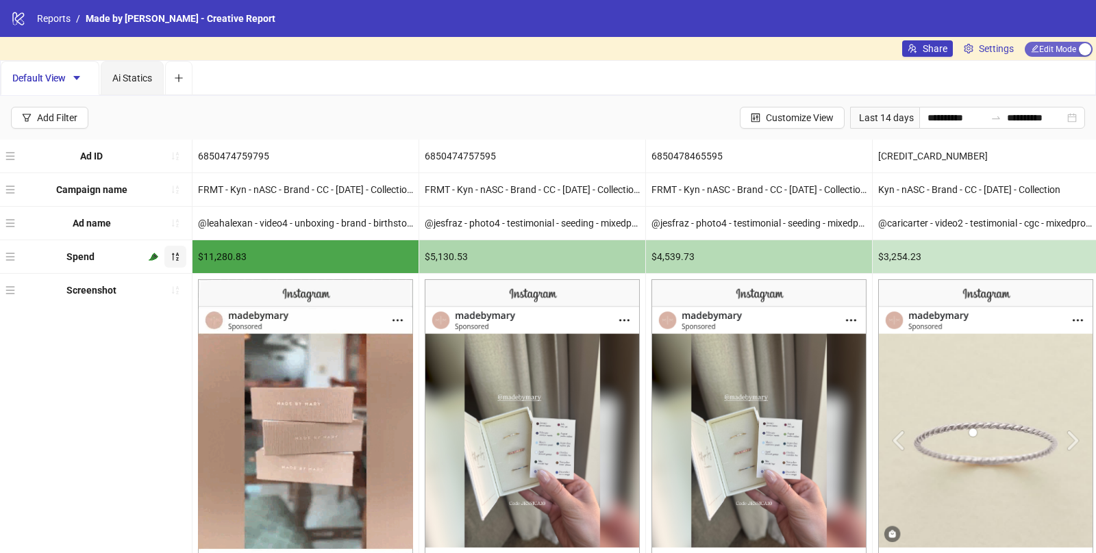
click at [1058, 51] on span "Edit Mode Edit Mode" at bounding box center [1059, 49] width 68 height 15
